Goal: Communication & Community: Answer question/provide support

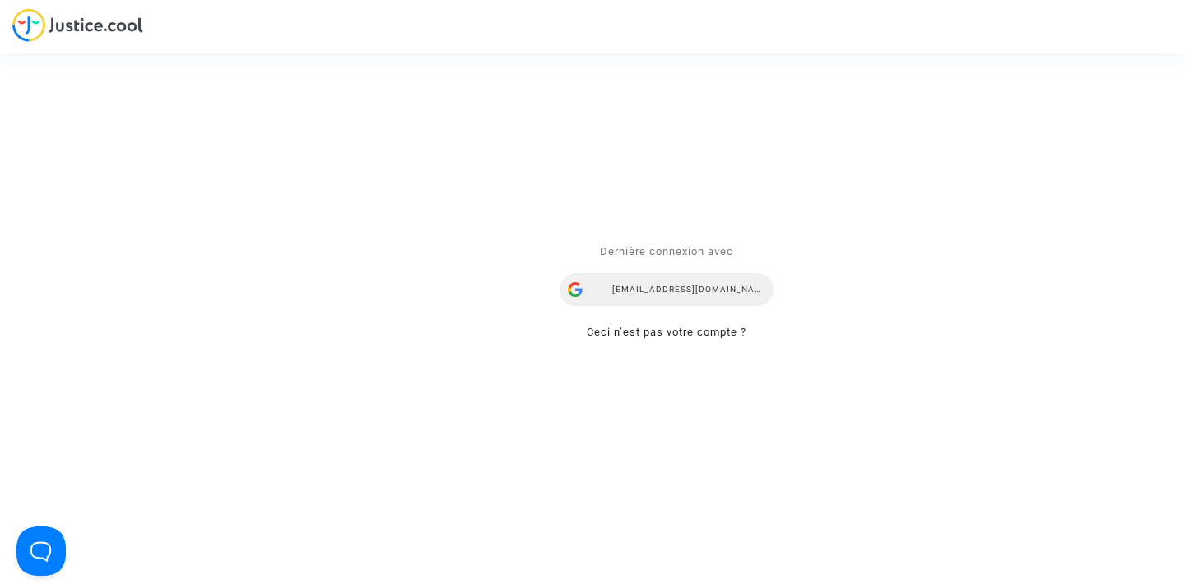
click at [666, 280] on div "airlines@refundmyticket.net" at bounding box center [667, 290] width 214 height 33
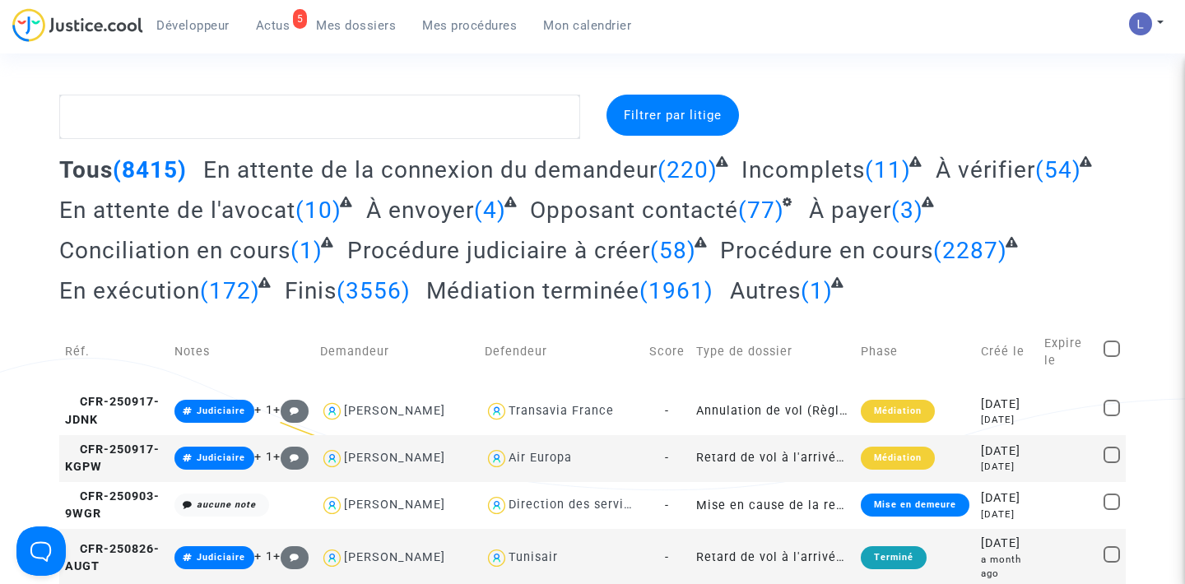
click at [269, 28] on span "Actus" at bounding box center [273, 25] width 35 height 15
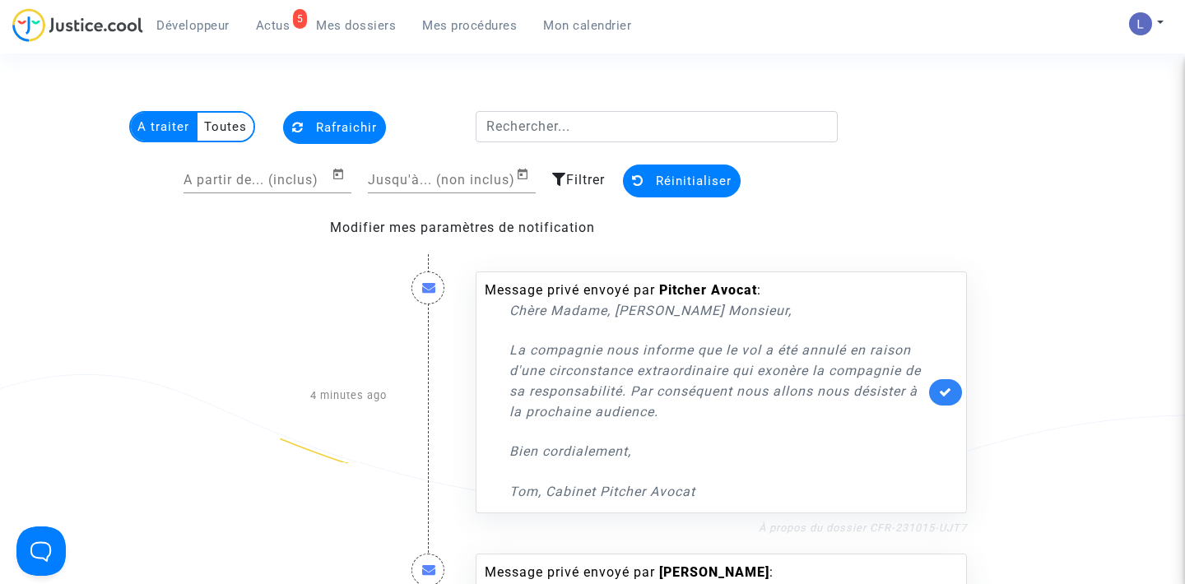
click at [878, 525] on link "À propos du dossier CFR-231015-UJT7" at bounding box center [863, 528] width 208 height 12
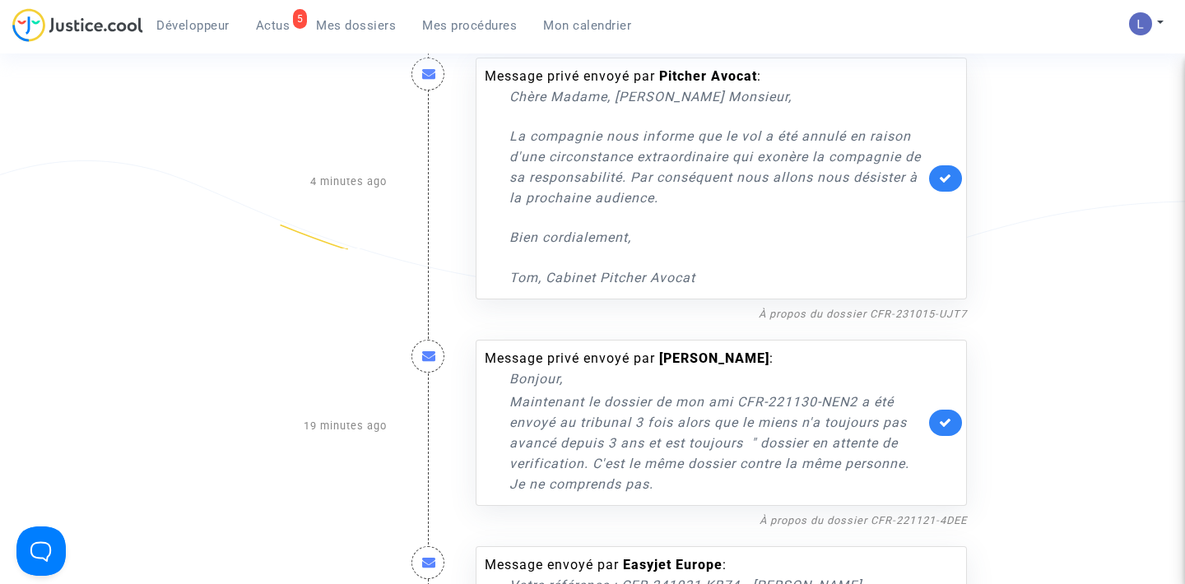
scroll to position [211, 0]
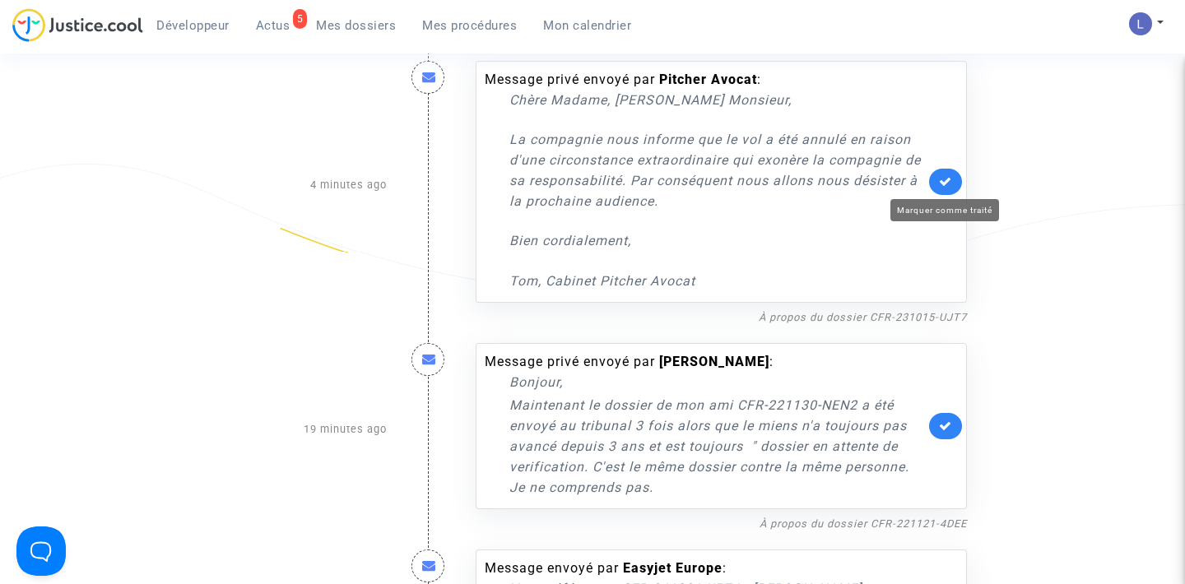
click at [944, 181] on icon at bounding box center [945, 181] width 13 height 12
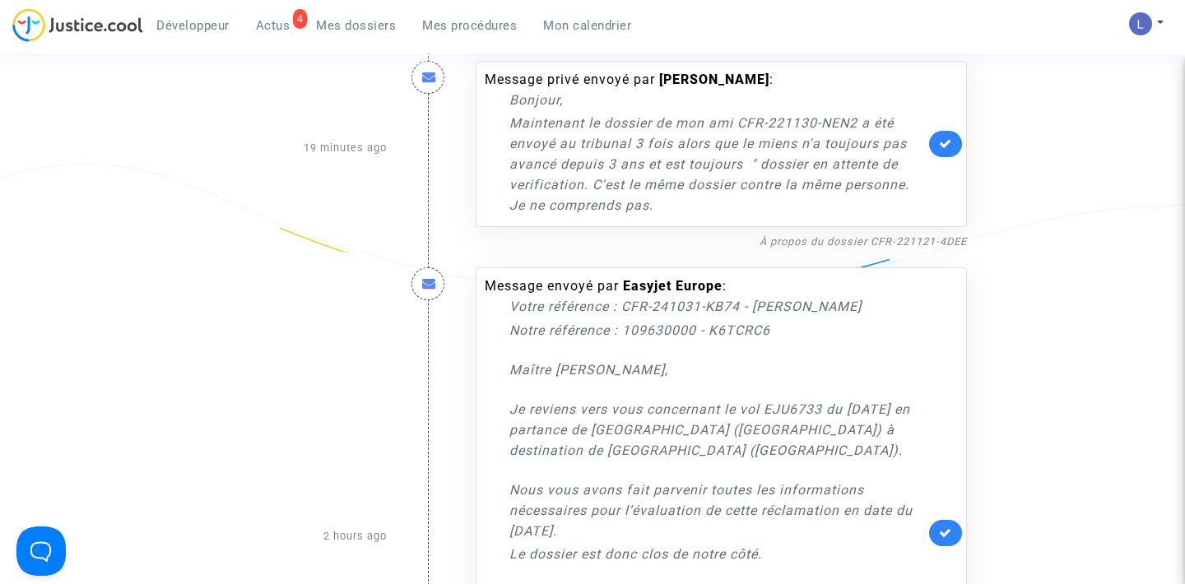
click at [944, 153] on link at bounding box center [945, 144] width 33 height 26
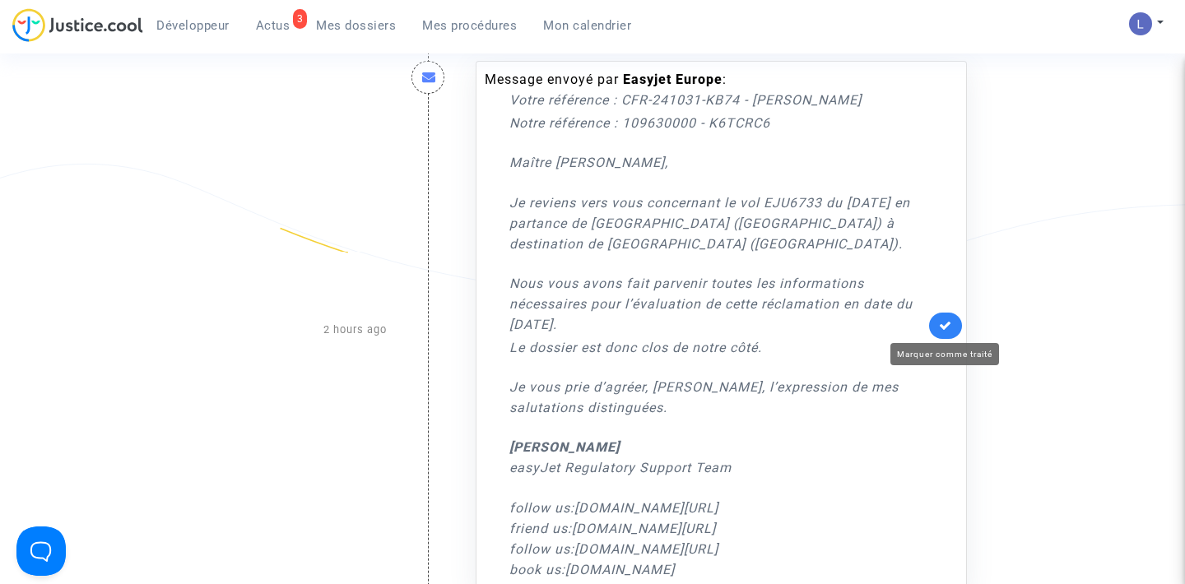
click at [939, 329] on icon at bounding box center [945, 325] width 13 height 12
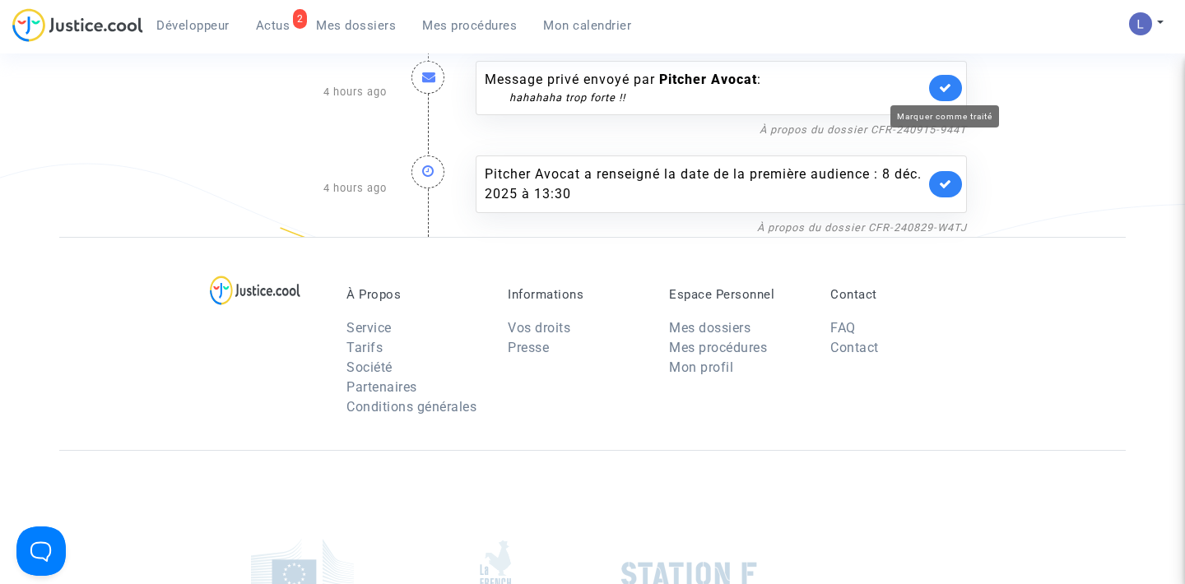
click at [944, 86] on icon at bounding box center [945, 87] width 13 height 12
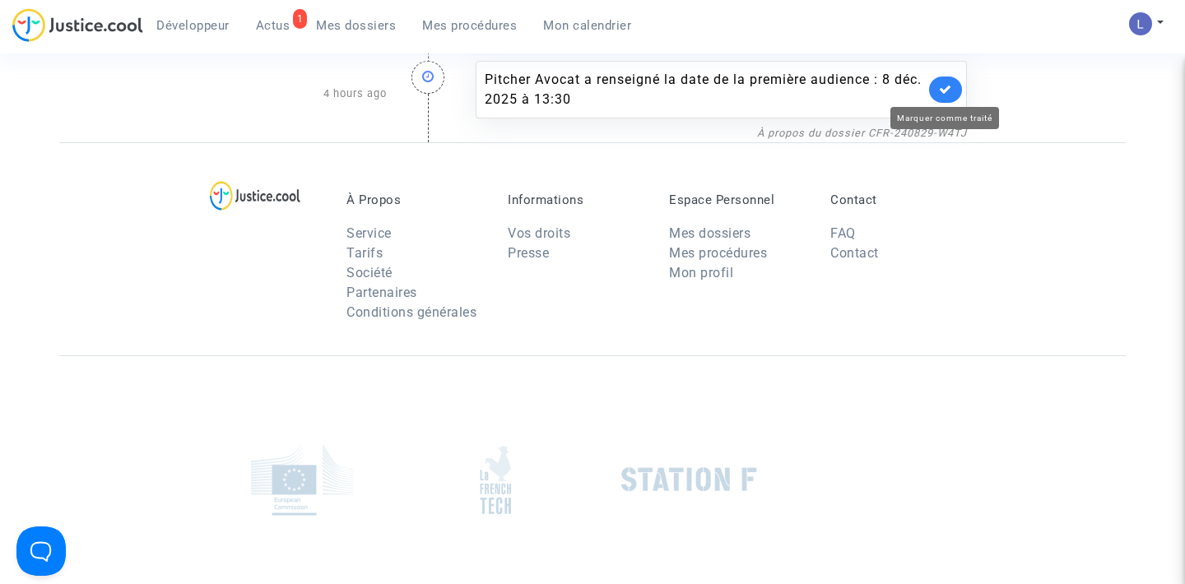
click at [944, 86] on icon at bounding box center [945, 89] width 13 height 12
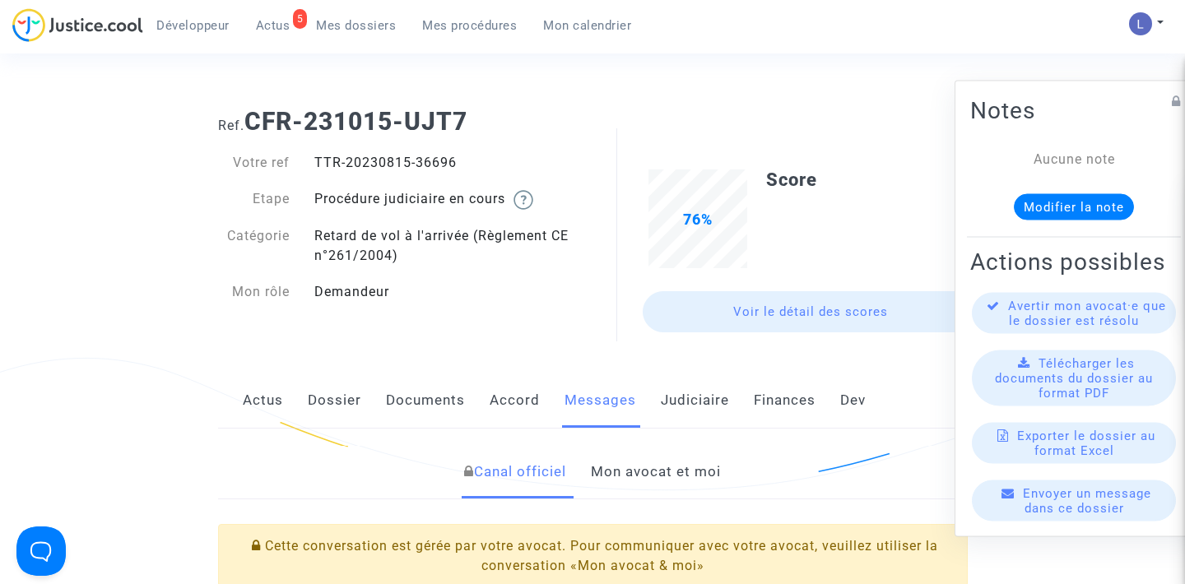
scroll to position [295, 0]
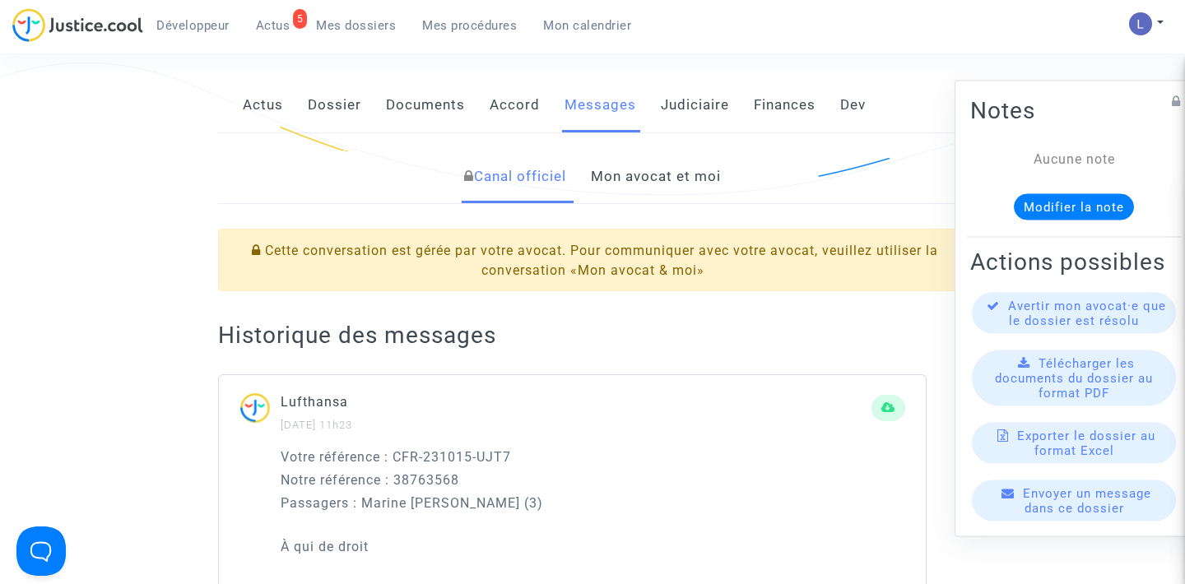
click at [643, 190] on link "Mon avocat et moi" at bounding box center [656, 177] width 130 height 54
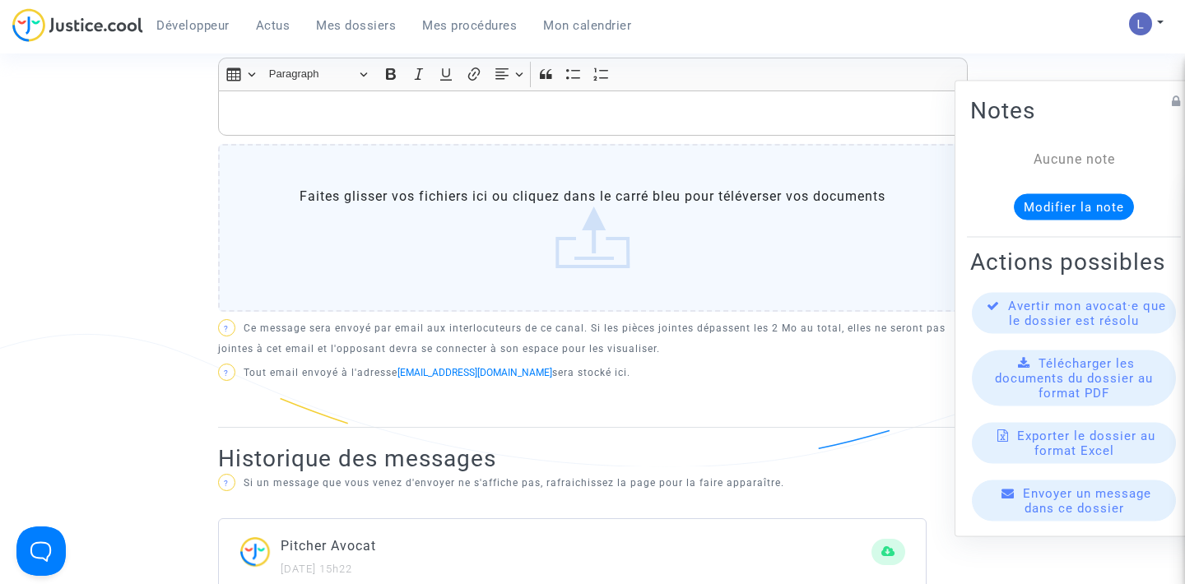
scroll to position [522, 0]
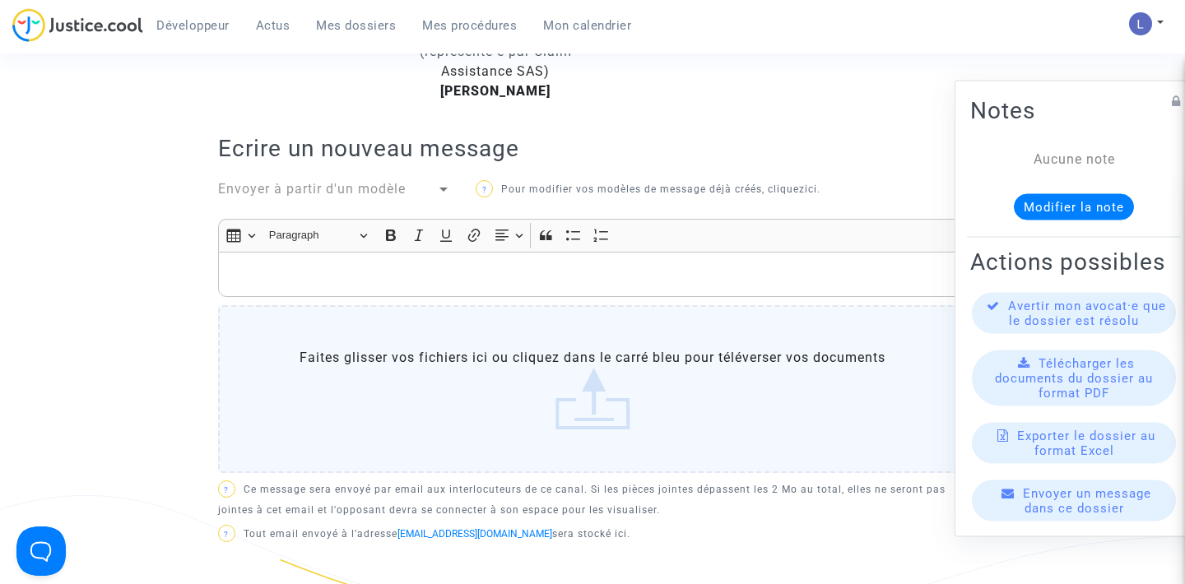
click at [400, 265] on p "Rich Text Editor, main" at bounding box center [592, 274] width 733 height 21
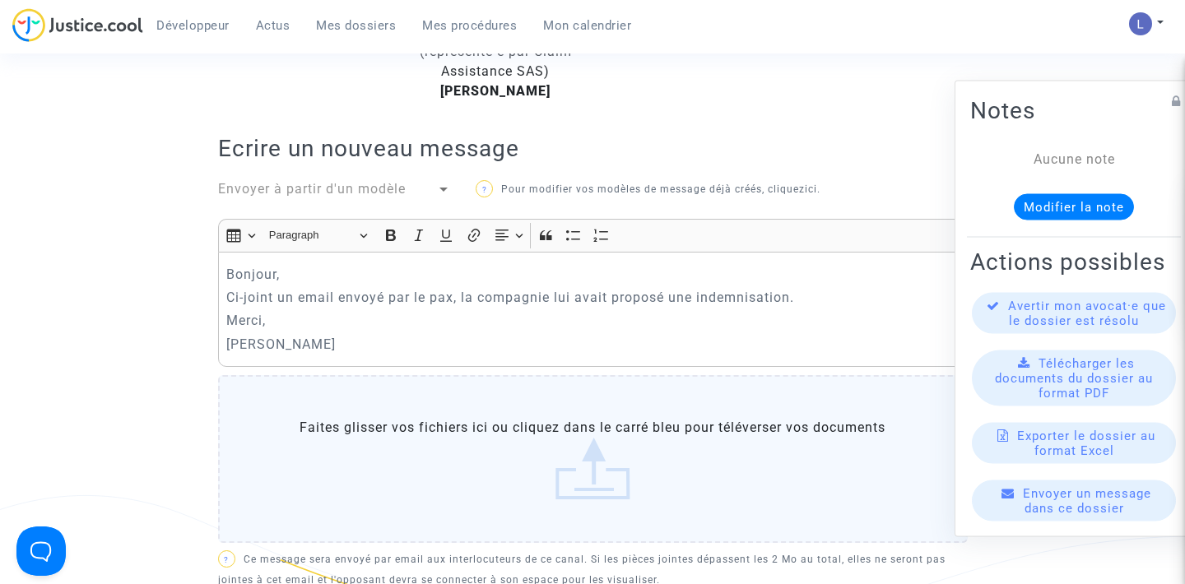
click at [545, 460] on label "Faites glisser vos fichiers ici ou cliquez dans le carré bleu pour téléverser v…" at bounding box center [593, 459] width 750 height 168
click at [0, 0] on input "Faites glisser vos fichiers ici ou cliquez dans le carré bleu pour téléverser v…" at bounding box center [0, 0] width 0 height 0
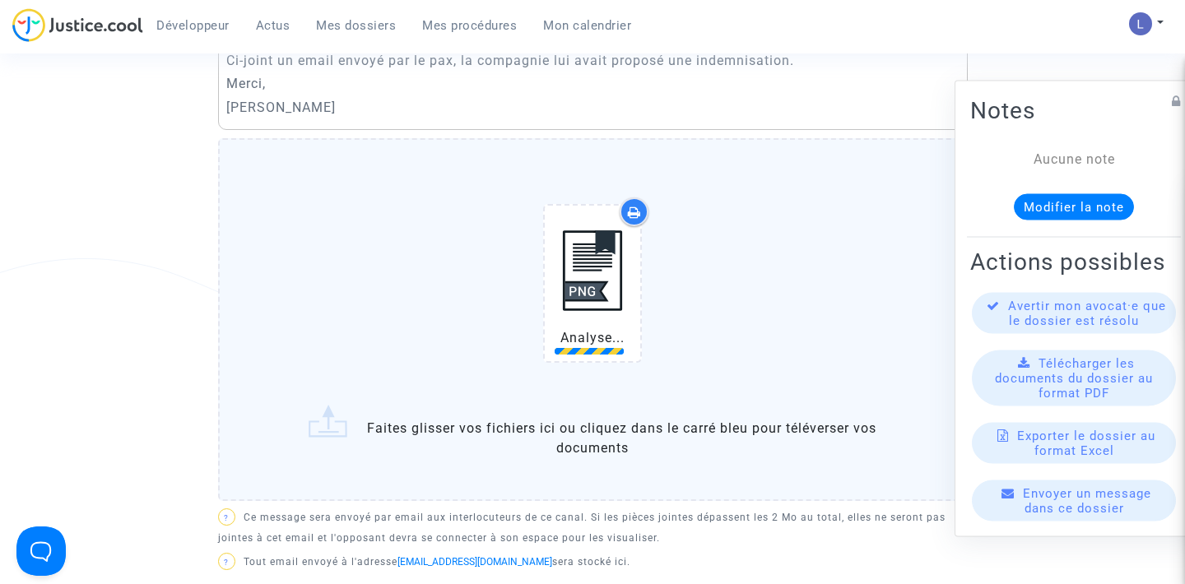
scroll to position [816, 0]
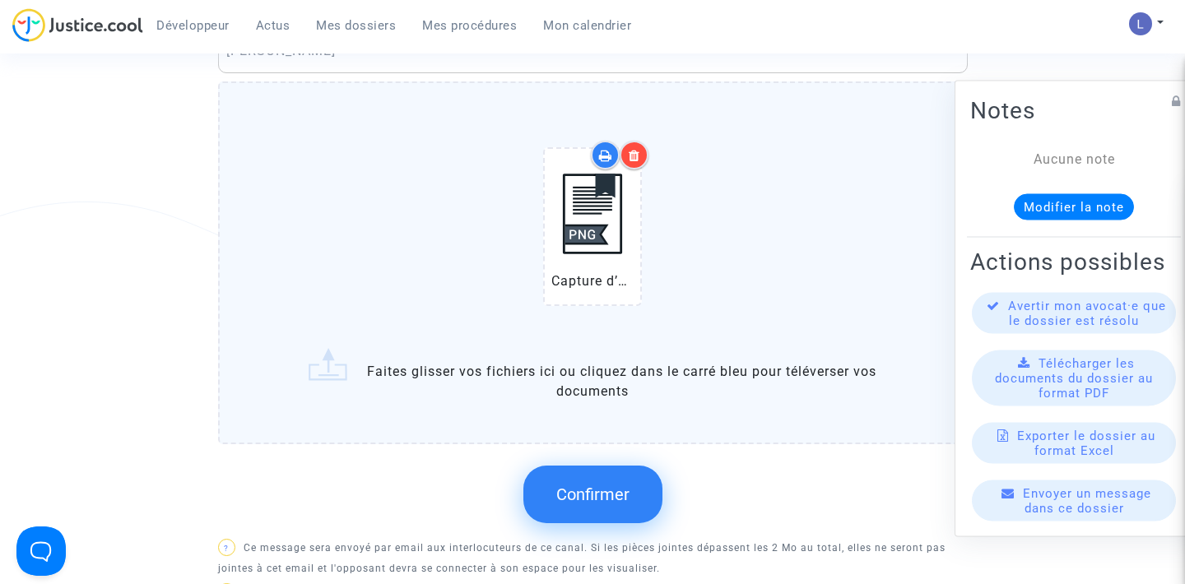
click at [585, 507] on button "Confirmer" at bounding box center [592, 495] width 139 height 58
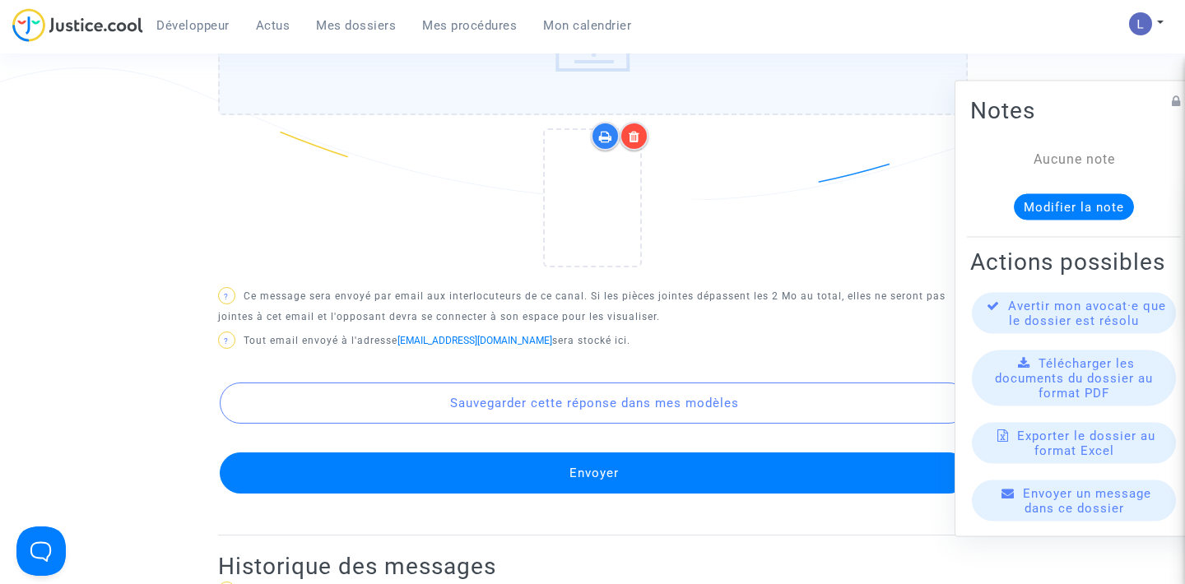
scroll to position [952, 0]
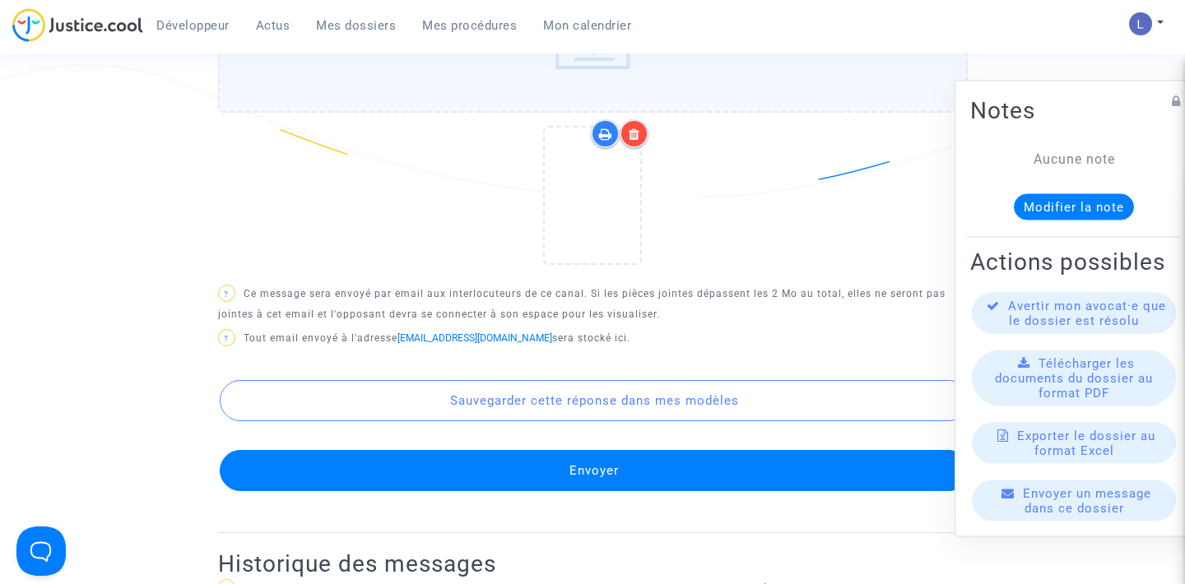
click at [579, 468] on button "Envoyer" at bounding box center [595, 470] width 750 height 41
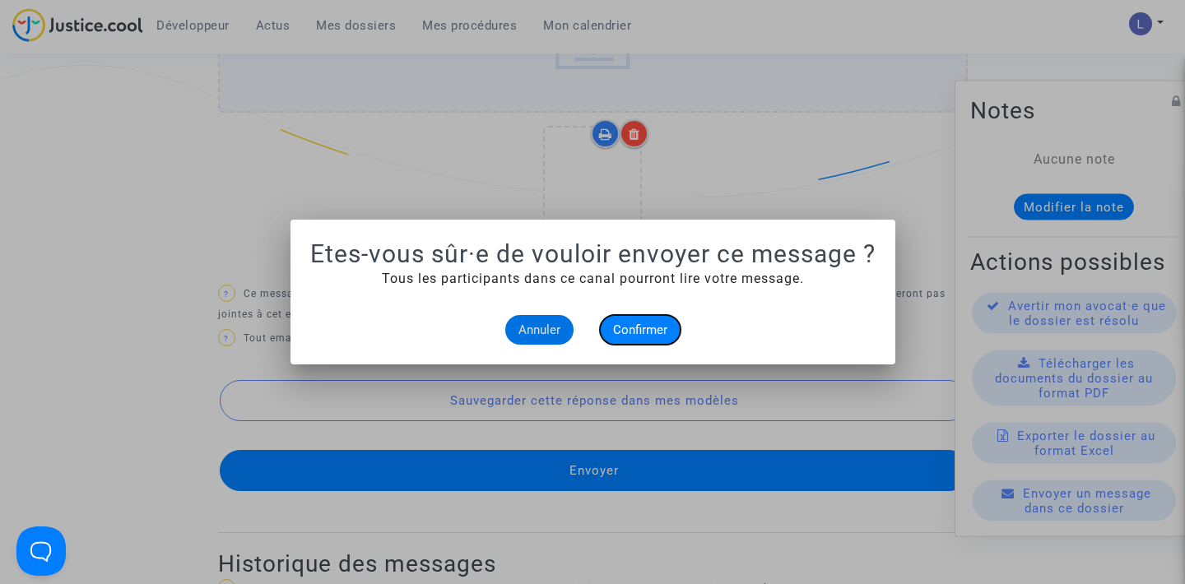
click at [645, 323] on span "Confirmer" at bounding box center [640, 330] width 54 height 15
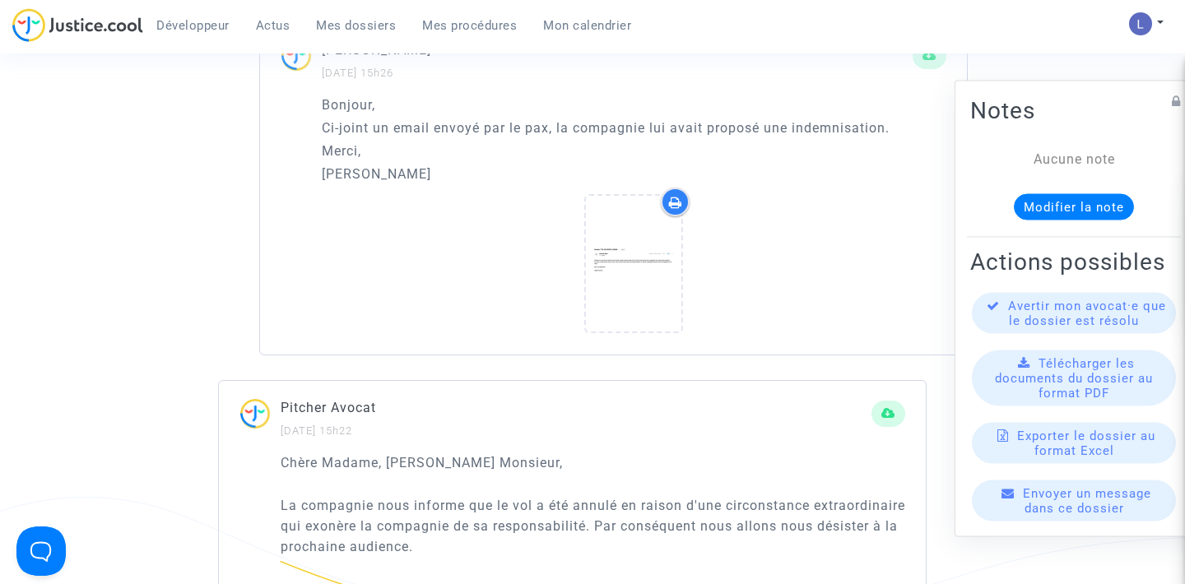
scroll to position [1181, 0]
